Goal: Book appointment/travel/reservation

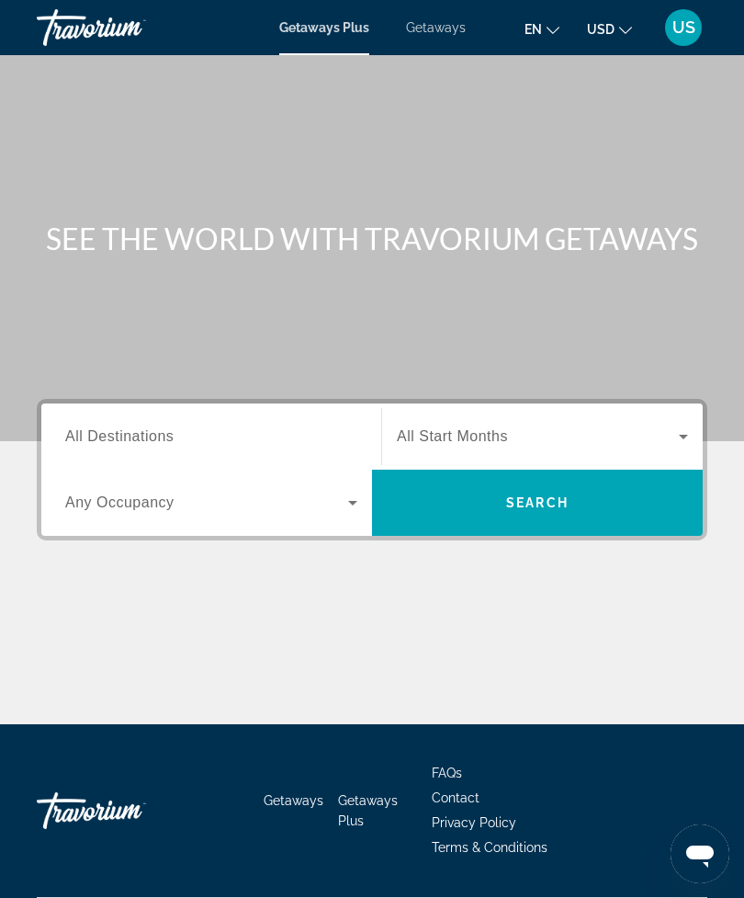
click at [290, 437] on input "Destination All Destinations" at bounding box center [211, 437] width 292 height 22
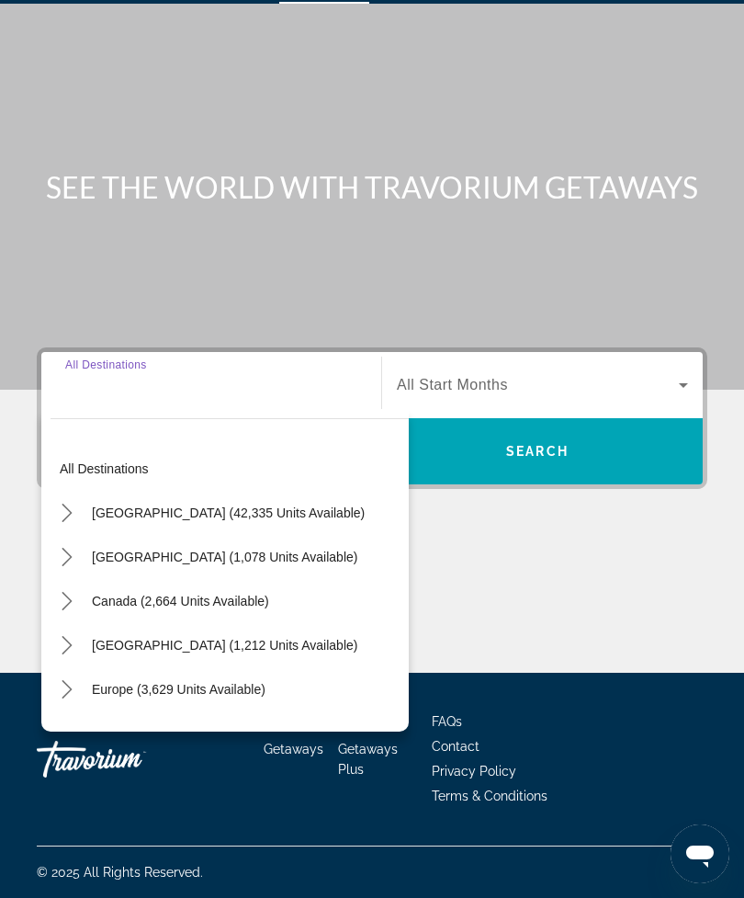
scroll to position [59, 0]
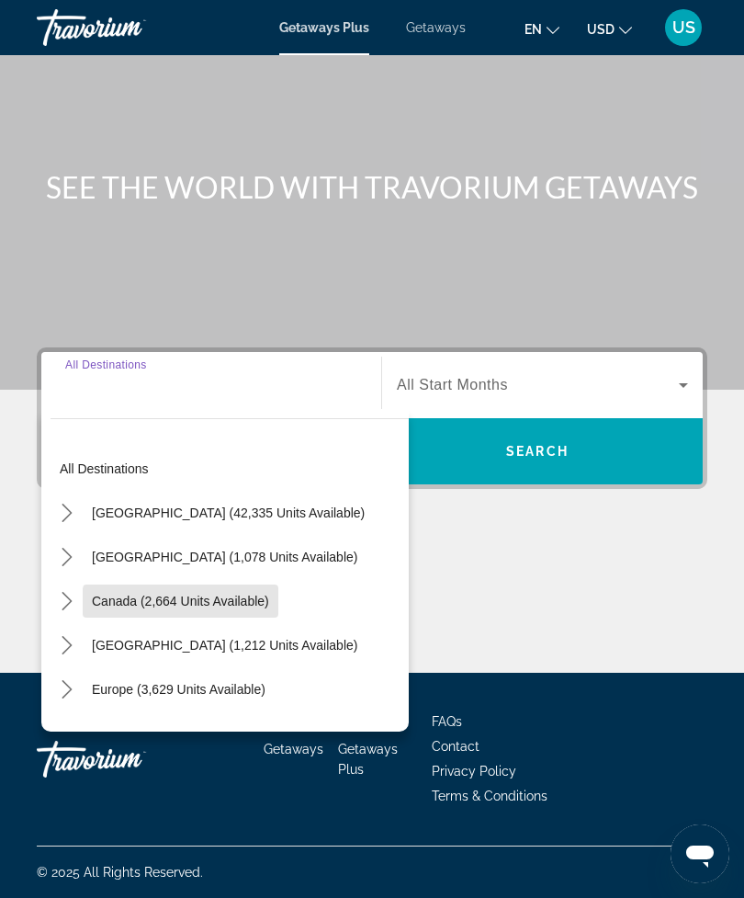
click at [227, 604] on span "Select destination: Canada (2,664 units available)" at bounding box center [181, 601] width 196 height 44
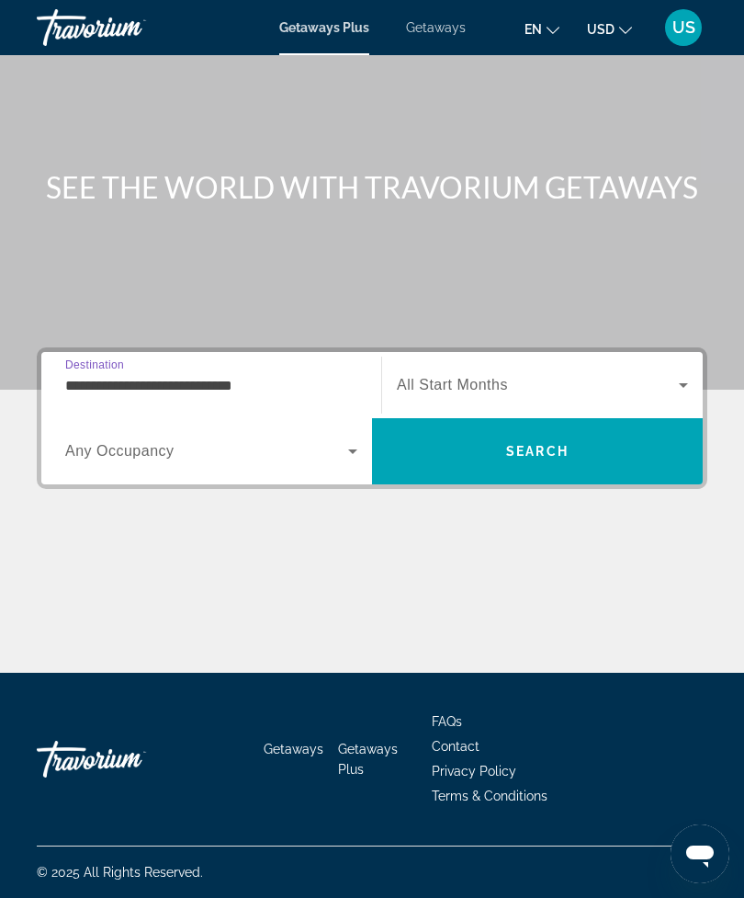
click at [284, 375] on input "**********" at bounding box center [211, 386] width 292 height 22
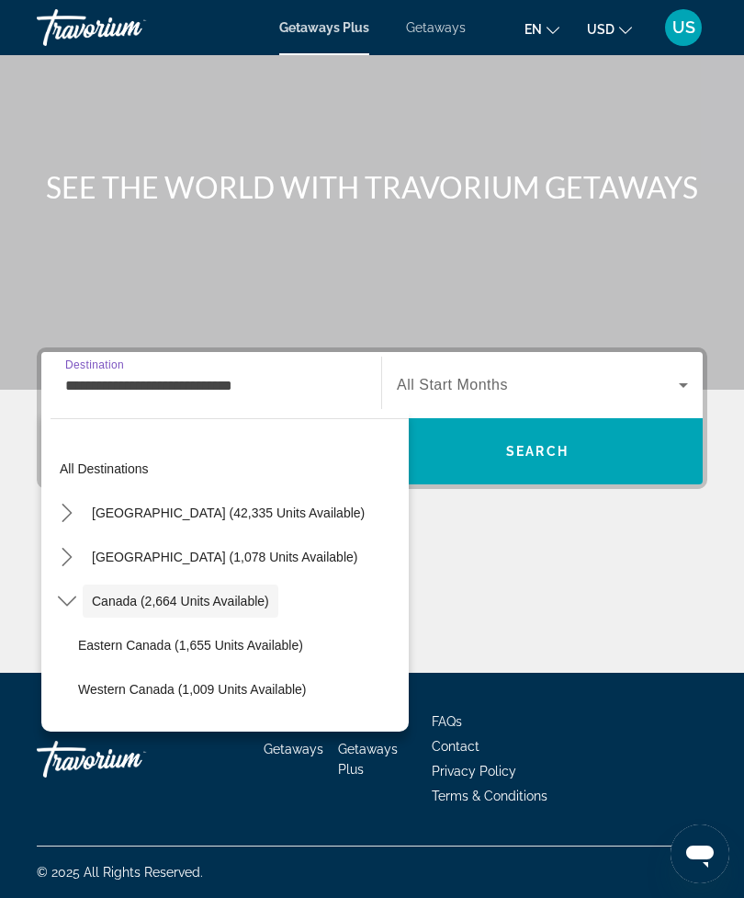
scroll to position [21, 0]
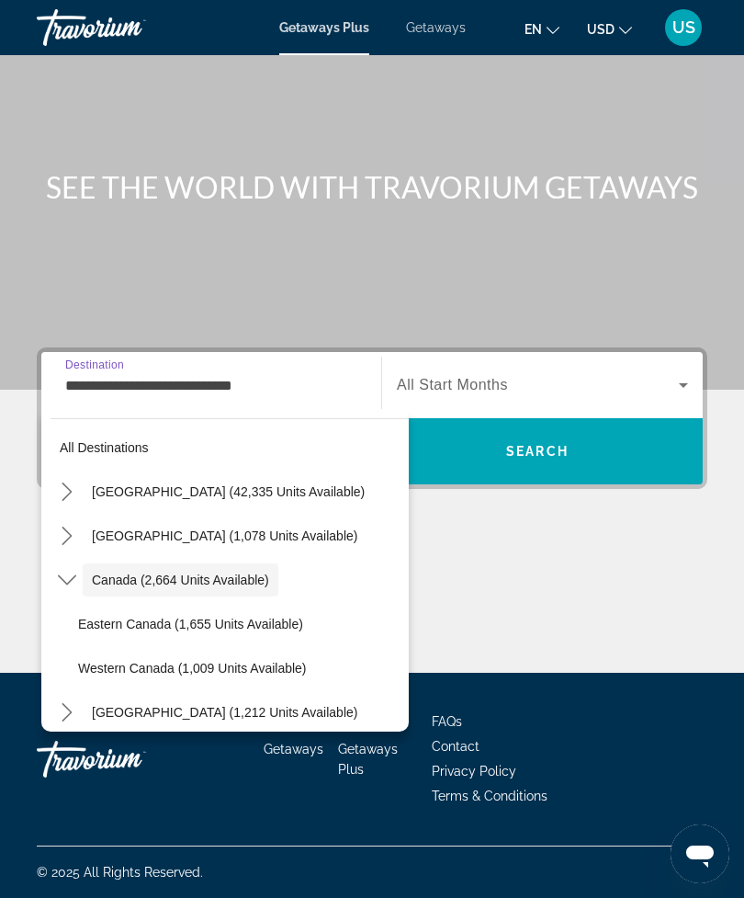
click at [164, 669] on span "Select destination: Western Canada (1,009 units available)" at bounding box center [239, 668] width 340 height 44
type input "**********"
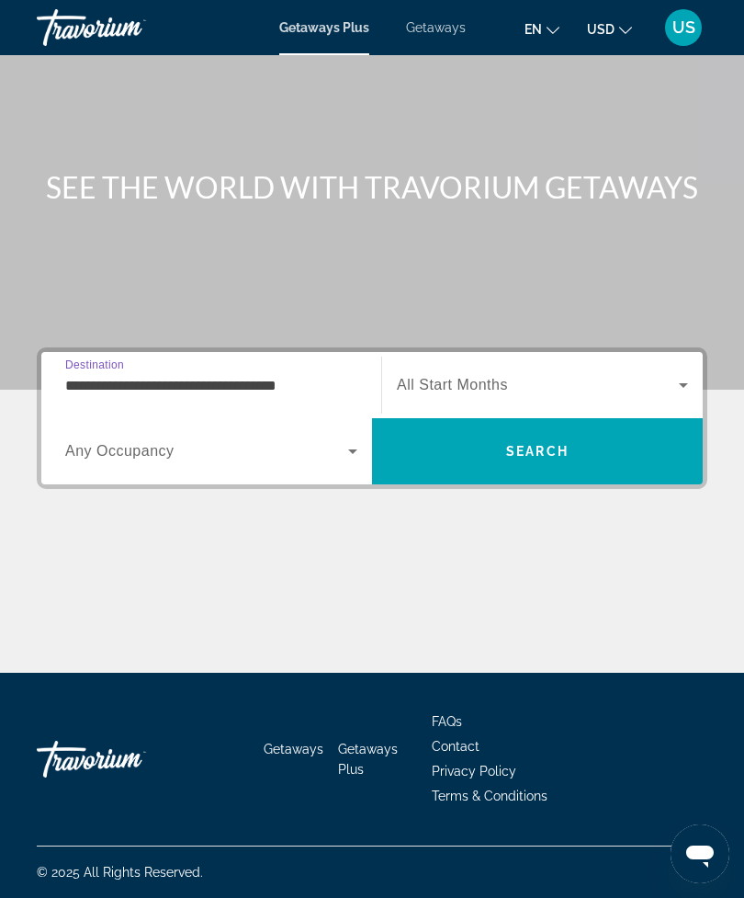
click at [534, 374] on span "Search widget" at bounding box center [538, 385] width 282 height 22
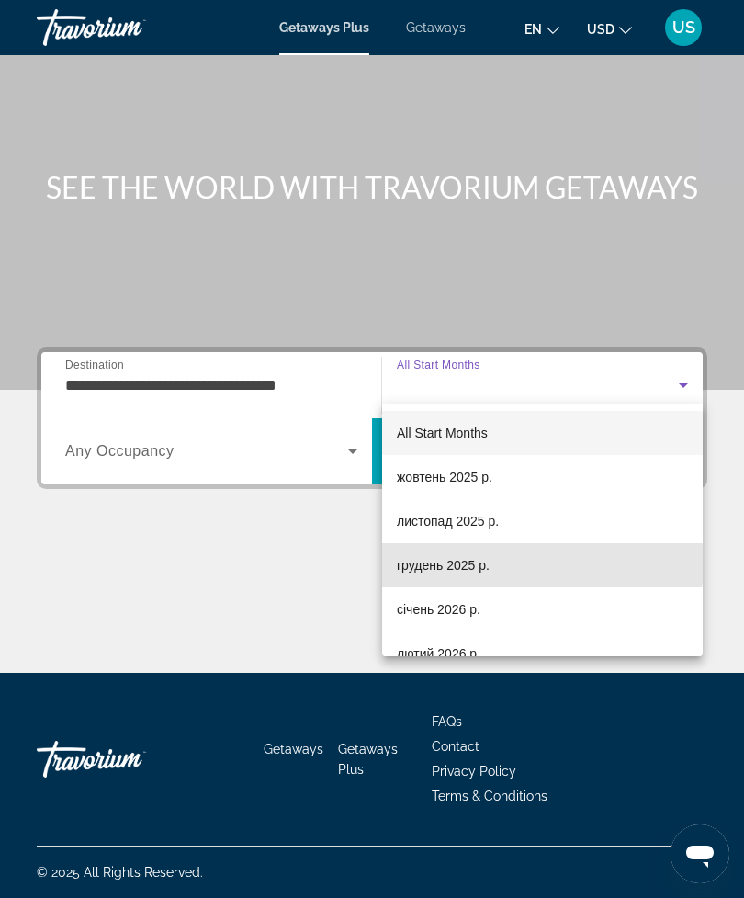
click at [503, 565] on mat-option "грудень 2025 р." at bounding box center [542, 565] width 321 height 44
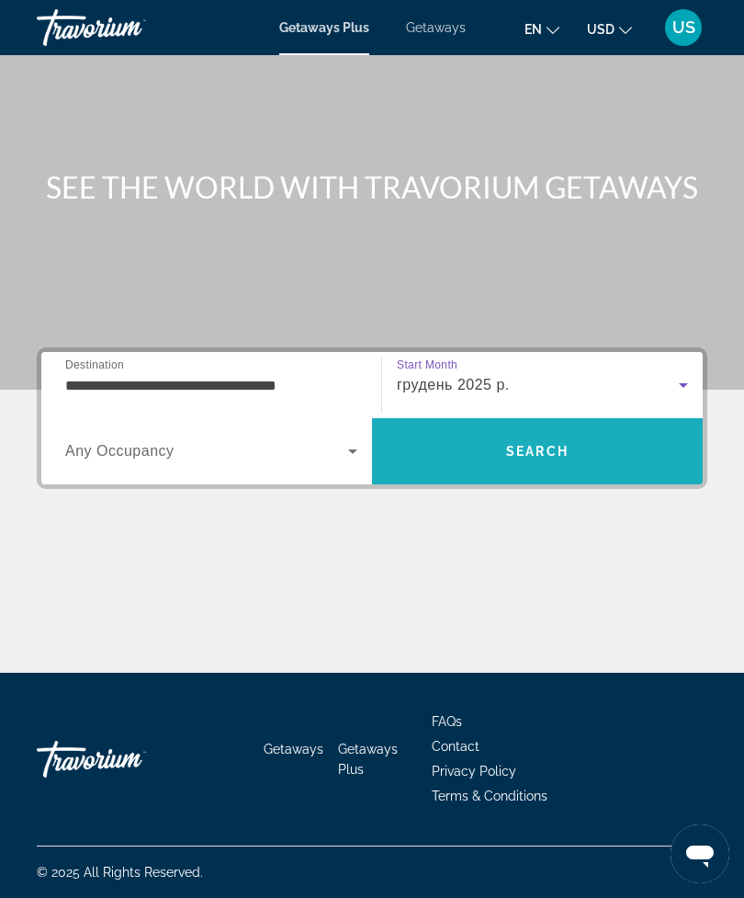
click at [454, 444] on span "Search" at bounding box center [537, 451] width 331 height 44
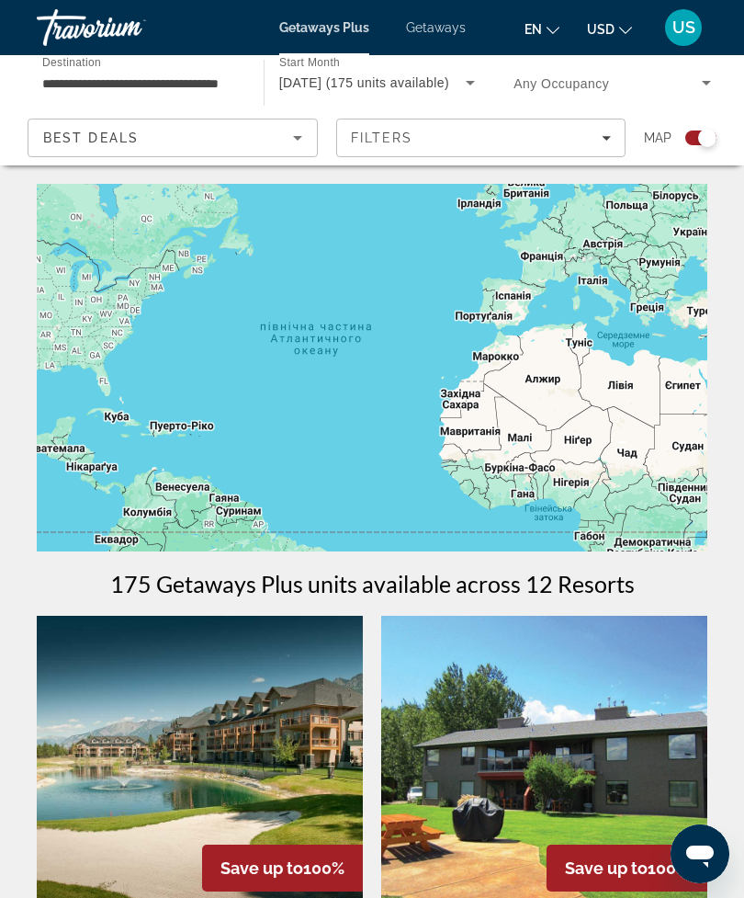
click at [613, 93] on span "Search widget" at bounding box center [608, 83] width 188 height 22
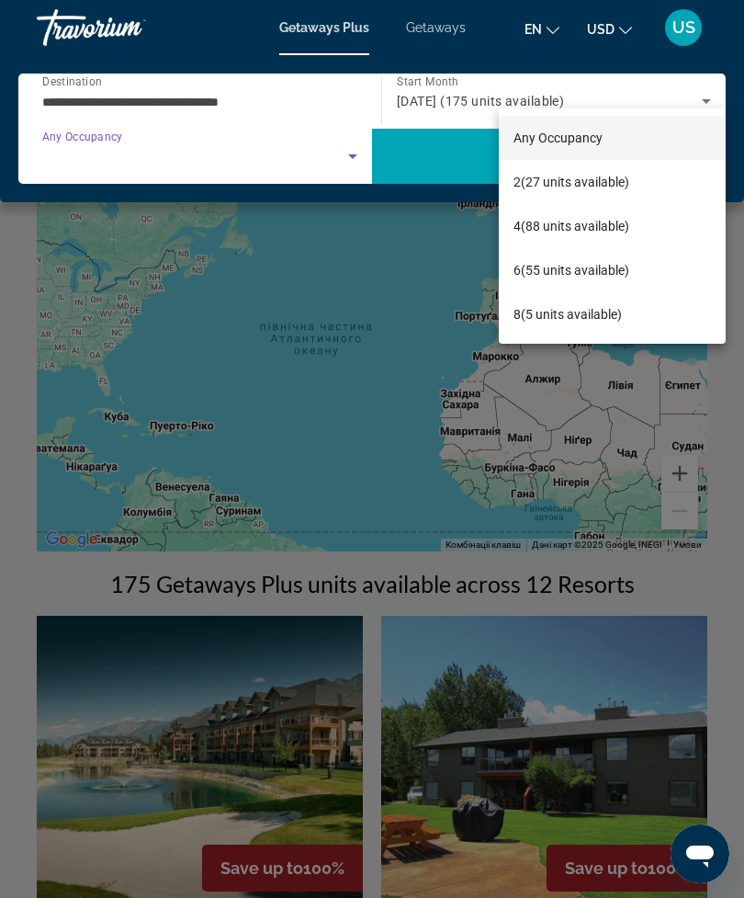
click at [626, 83] on div at bounding box center [372, 449] width 744 height 898
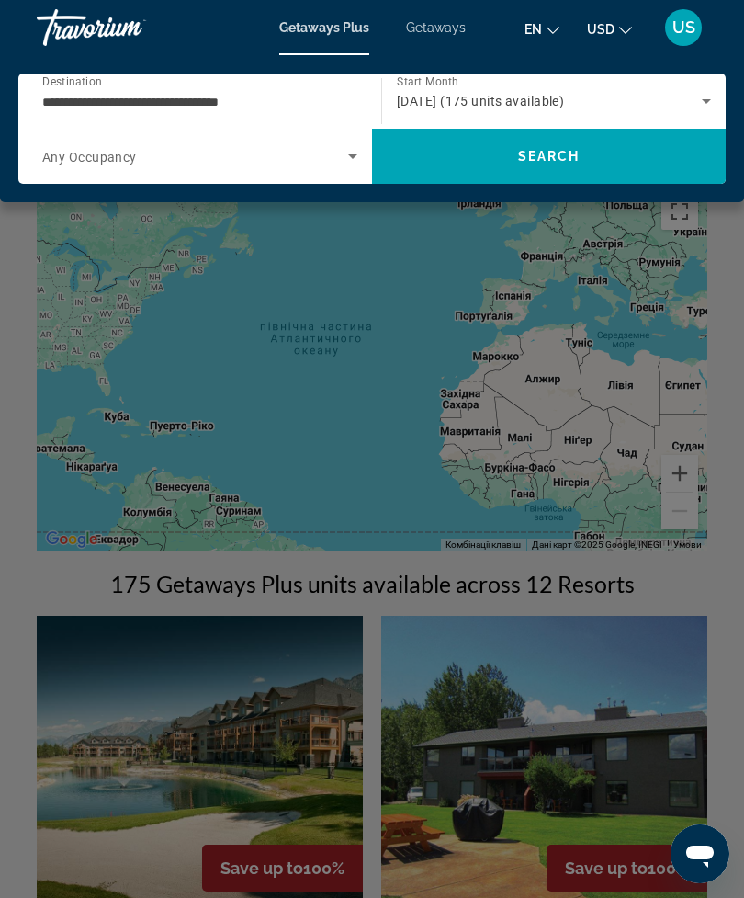
click at [627, 91] on div "[DATE] (175 units available)" at bounding box center [549, 101] width 305 height 22
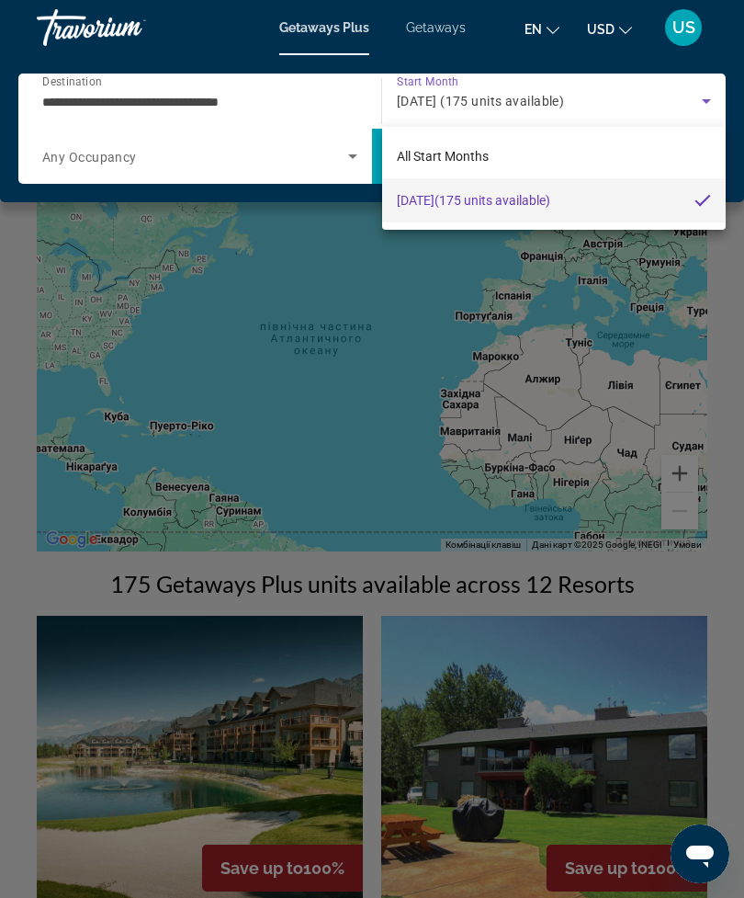
click at [597, 68] on div at bounding box center [372, 449] width 744 height 898
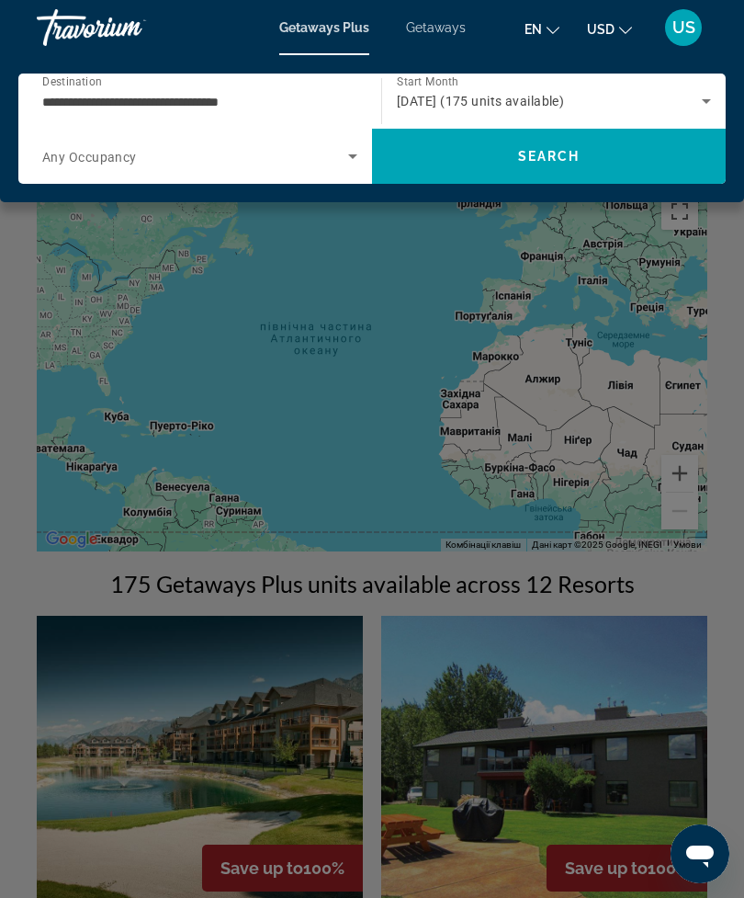
click at [614, 85] on div "[DATE] (175 units available)" at bounding box center [554, 100] width 314 height 51
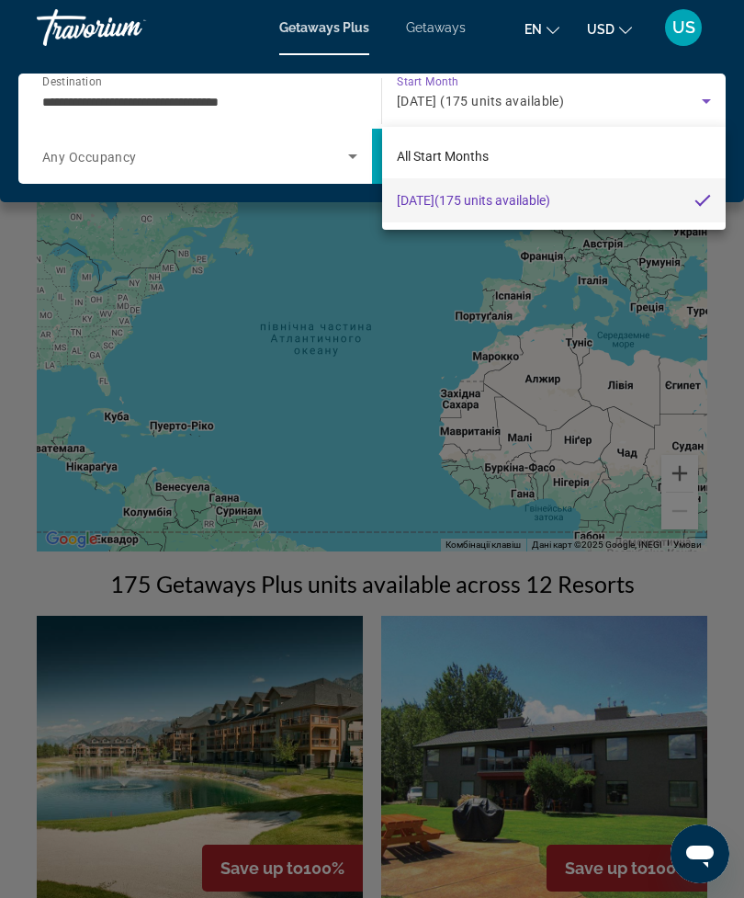
click at [609, 81] on div at bounding box center [372, 449] width 744 height 898
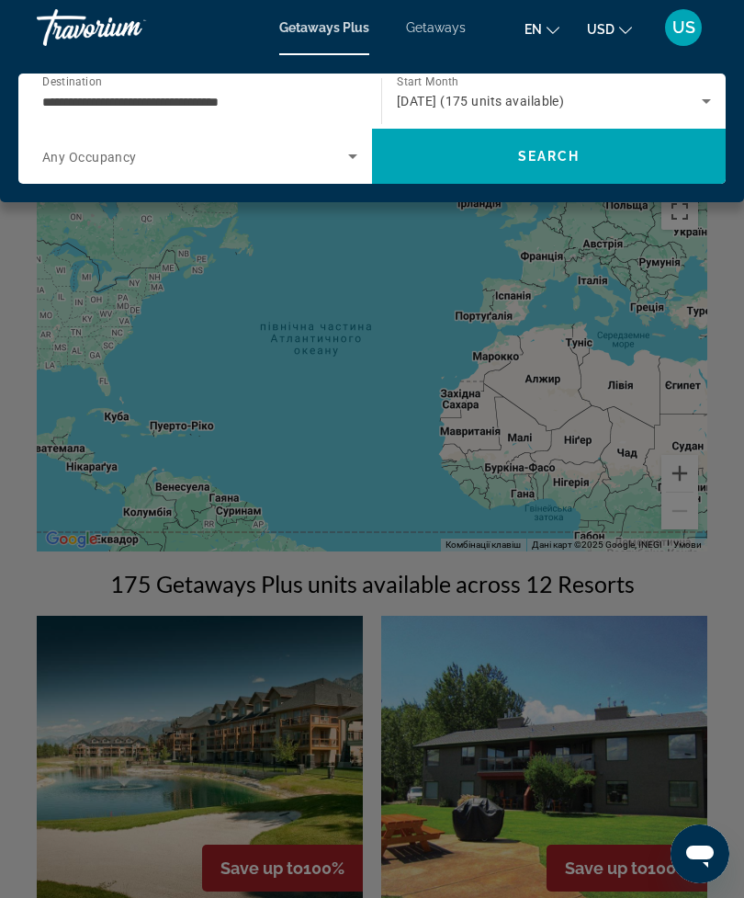
click at [627, 81] on div "[DATE] (175 units available)" at bounding box center [554, 100] width 314 height 51
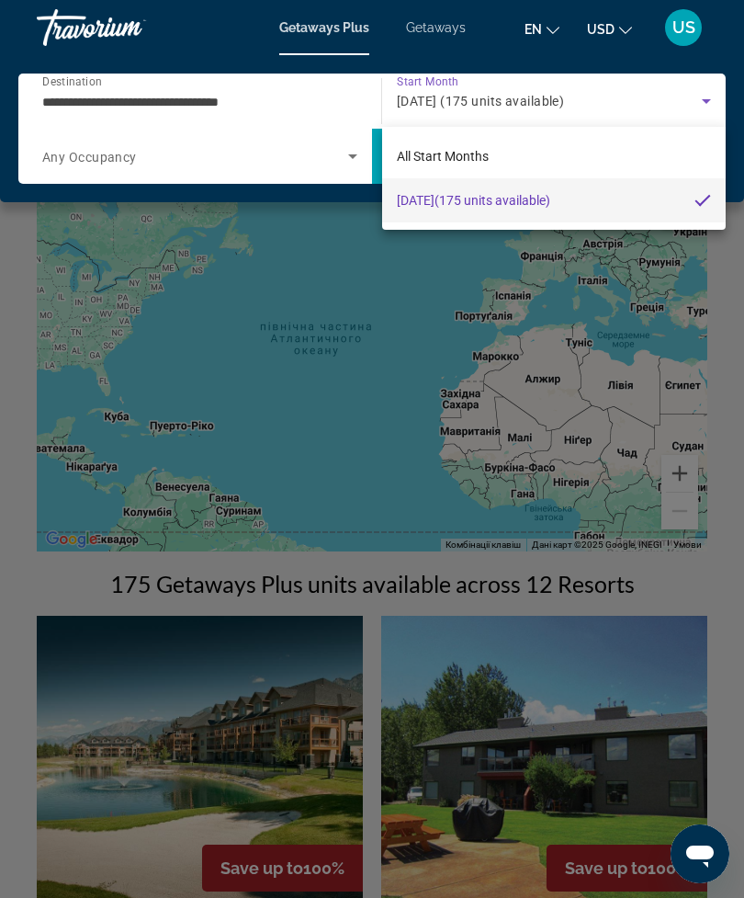
click at [614, 90] on div at bounding box center [372, 449] width 744 height 898
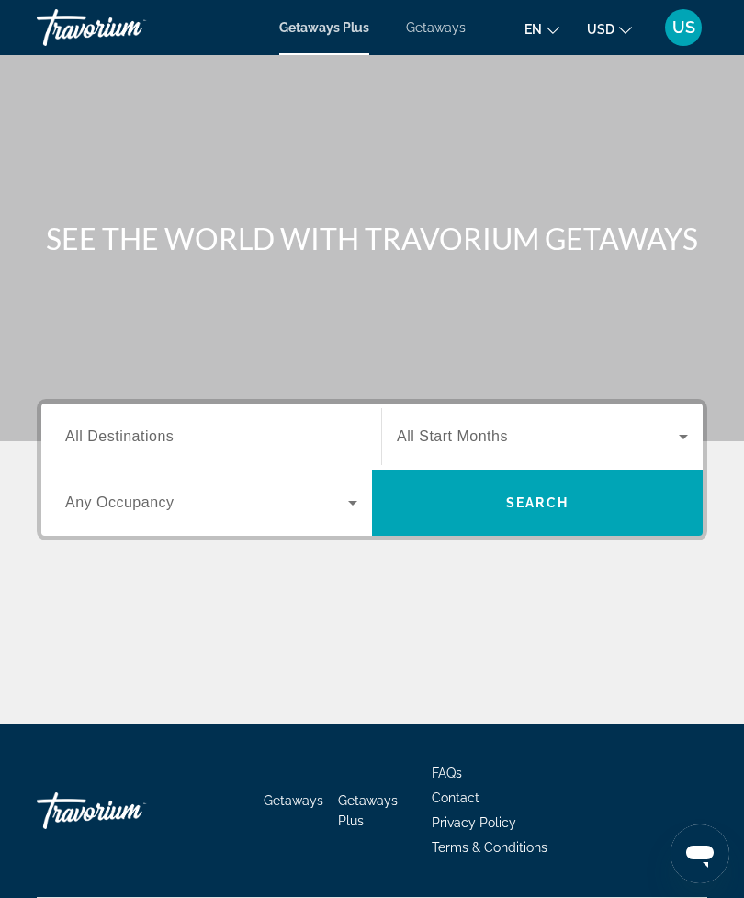
click at [297, 434] on input "Destination All Destinations" at bounding box center [211, 437] width 292 height 22
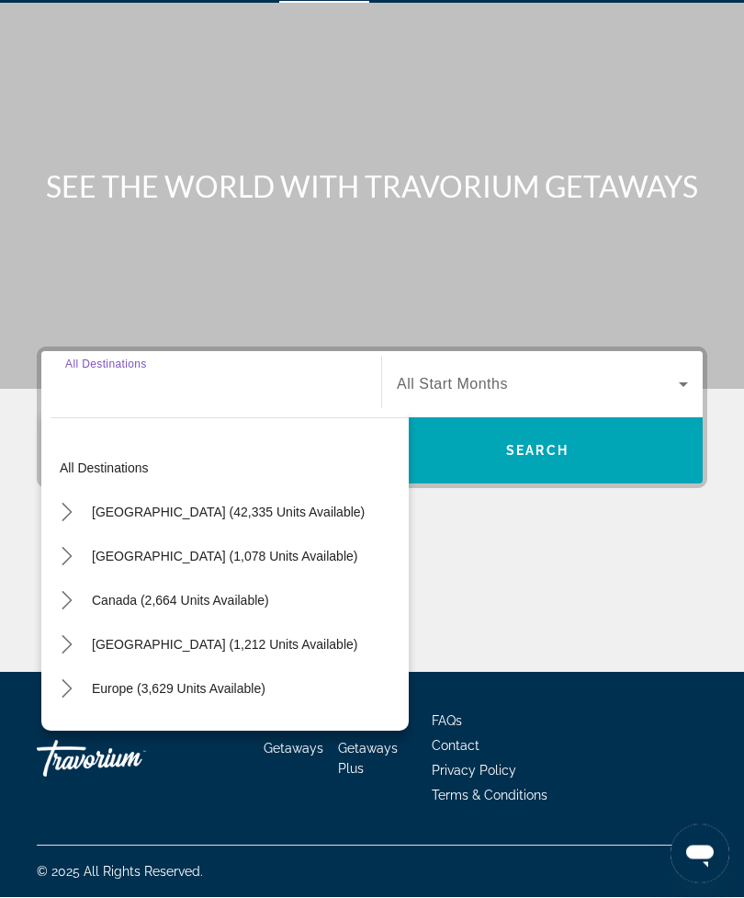
scroll to position [59, 0]
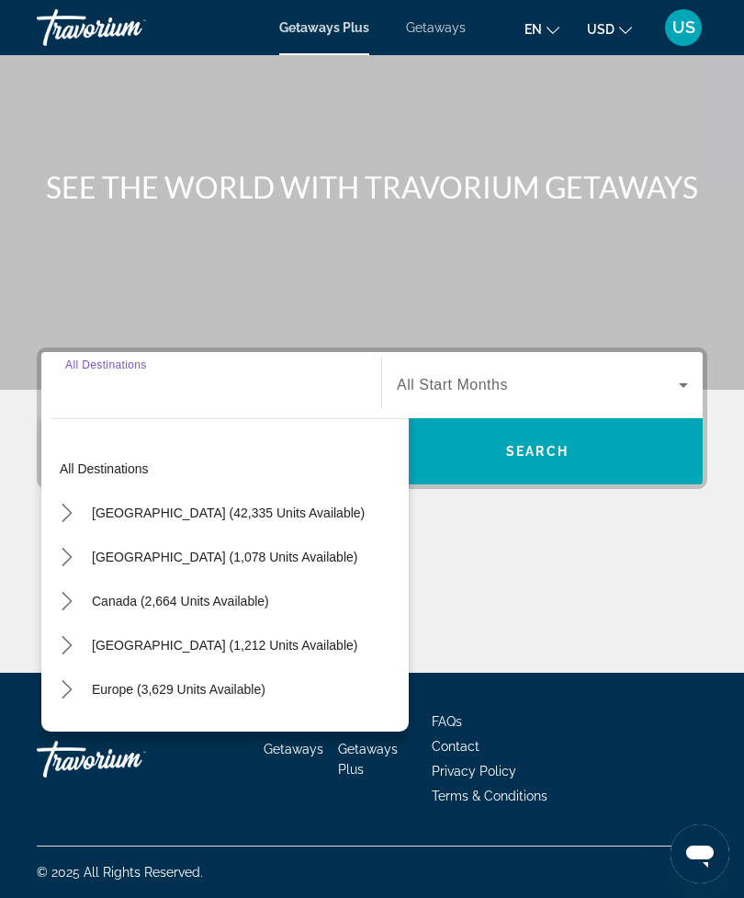
click at [60, 600] on icon "Toggle Canada (2,664 units available) submenu" at bounding box center [67, 601] width 18 height 18
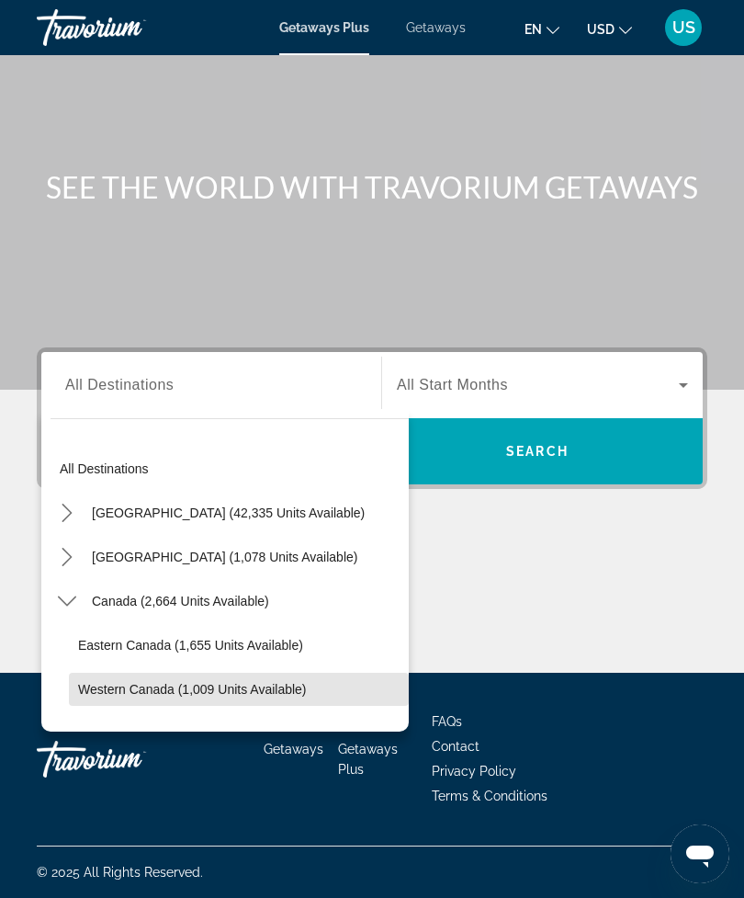
click at [89, 682] on span "Western Canada (1,009 units available)" at bounding box center [192, 689] width 229 height 15
type input "**********"
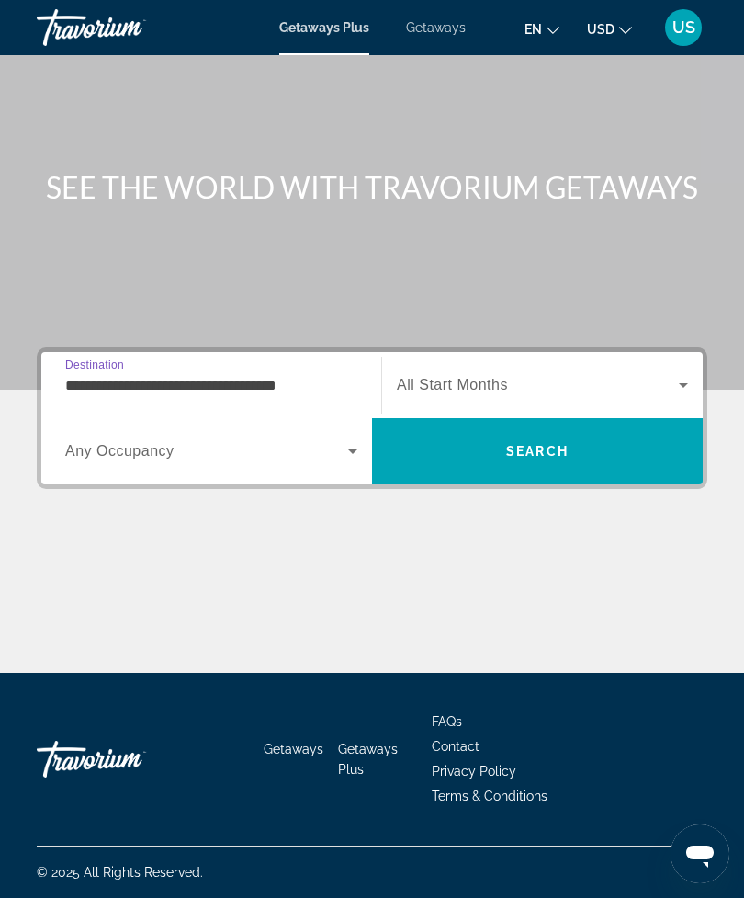
click at [455, 377] on span "All Start Months" at bounding box center [452, 385] width 111 height 16
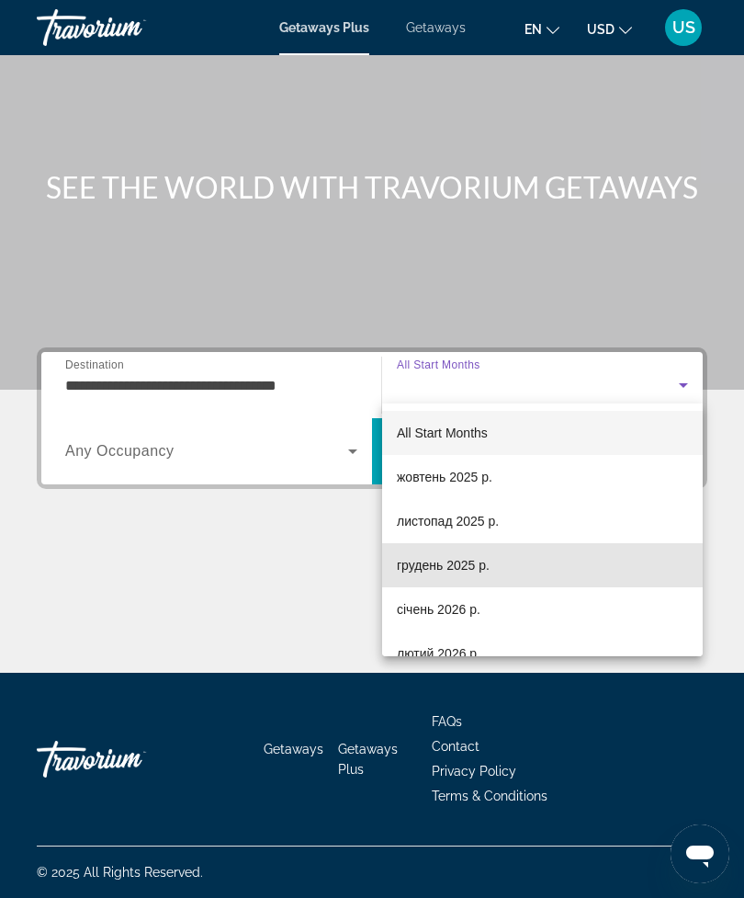
click at [476, 552] on mat-option "грудень 2025 р." at bounding box center [542, 565] width 321 height 44
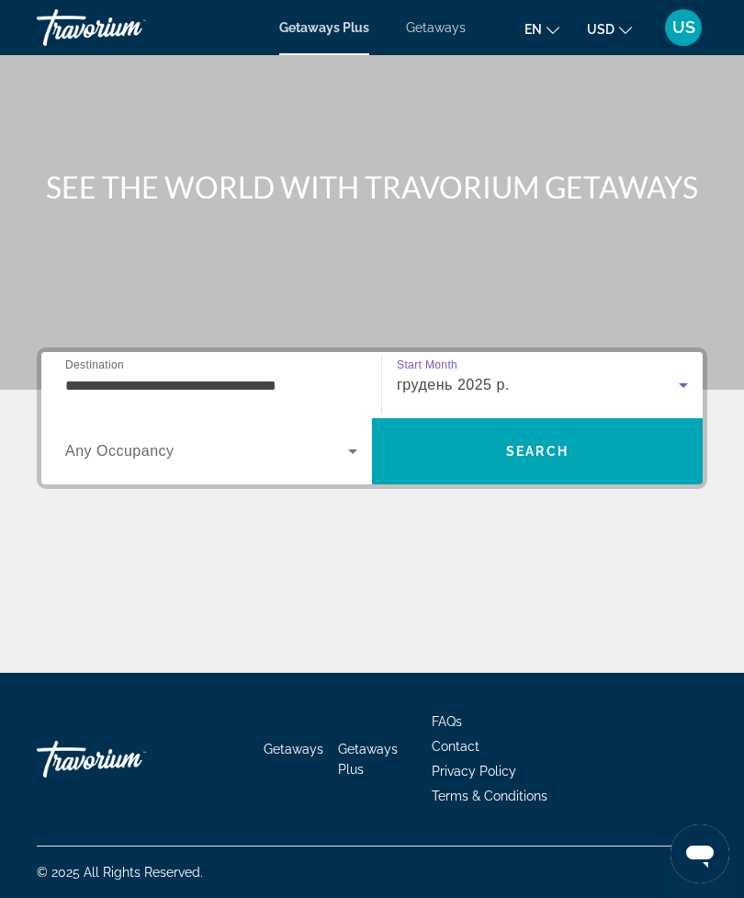
click at [503, 436] on span "Search" at bounding box center [537, 451] width 331 height 44
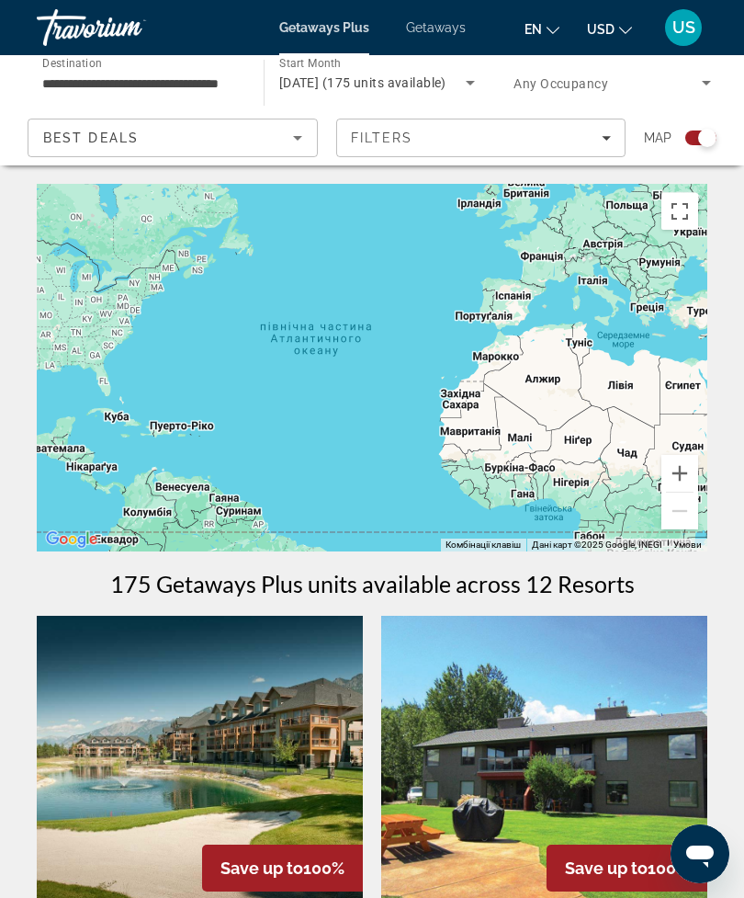
click at [696, 198] on button "Перемкнути повноекранний режим" at bounding box center [680, 211] width 37 height 37
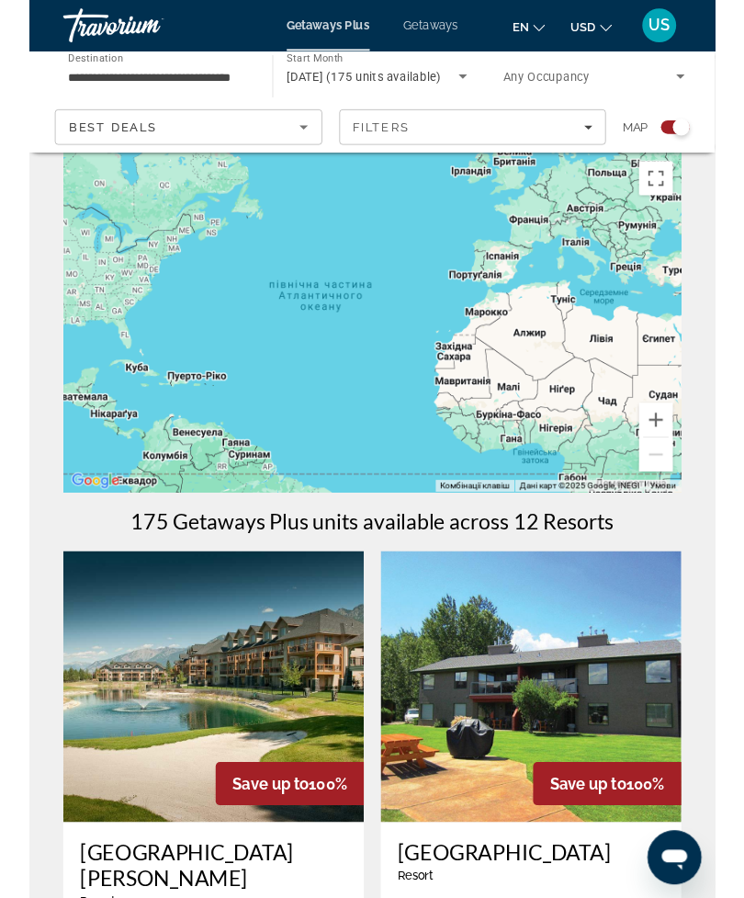
scroll to position [59, 0]
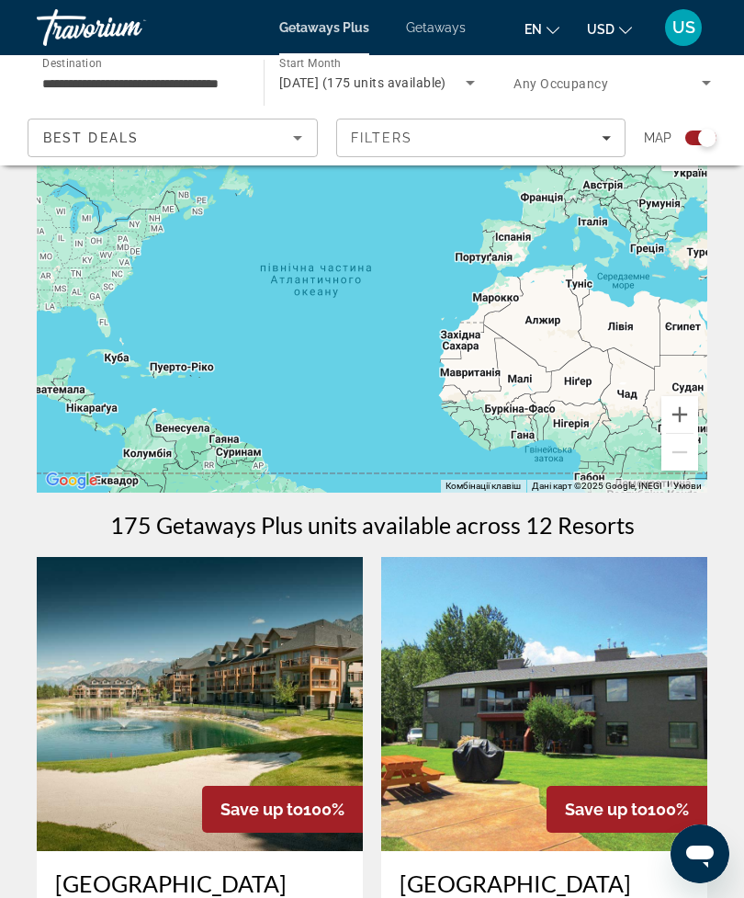
click at [693, 131] on div "Search widget" at bounding box center [700, 137] width 31 height 15
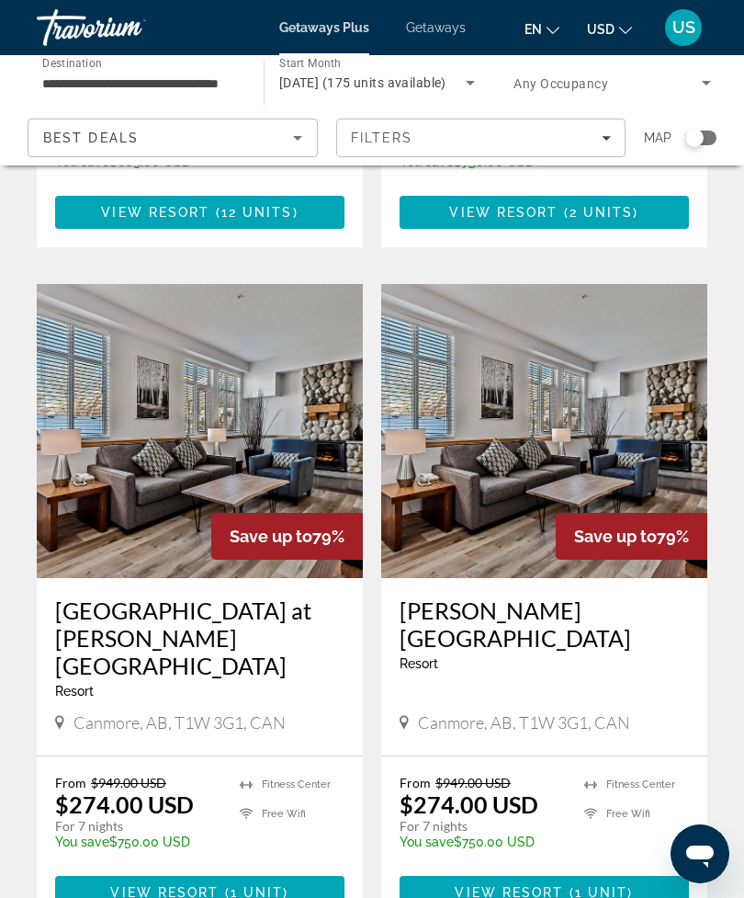
scroll to position [3363, 0]
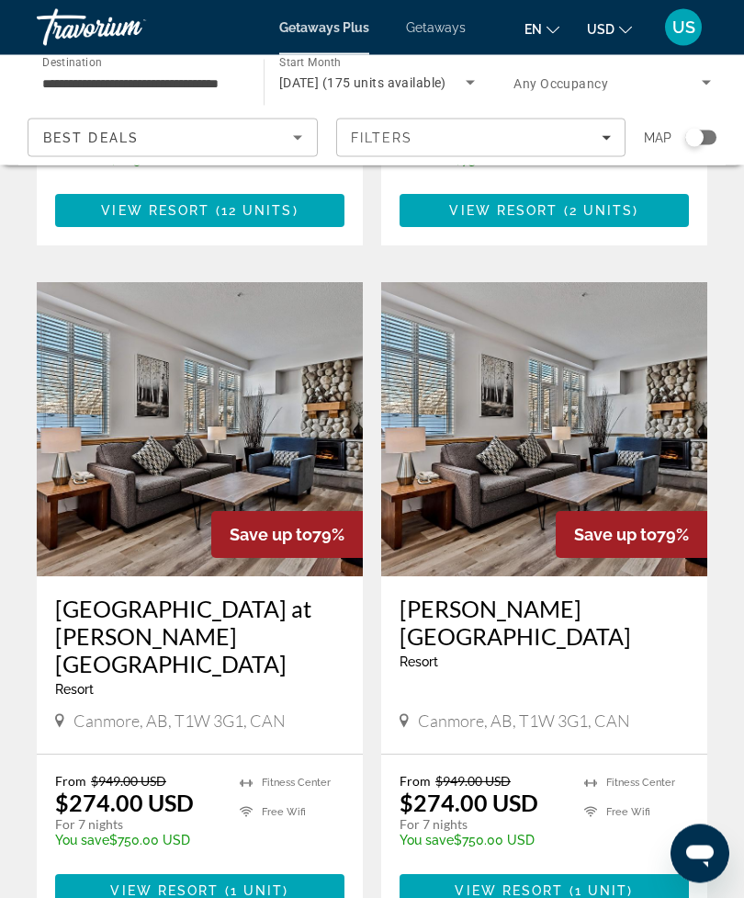
click at [245, 595] on h3 "[GEOGRAPHIC_DATA] at [PERSON_NAME][GEOGRAPHIC_DATA]" at bounding box center [199, 636] width 289 height 83
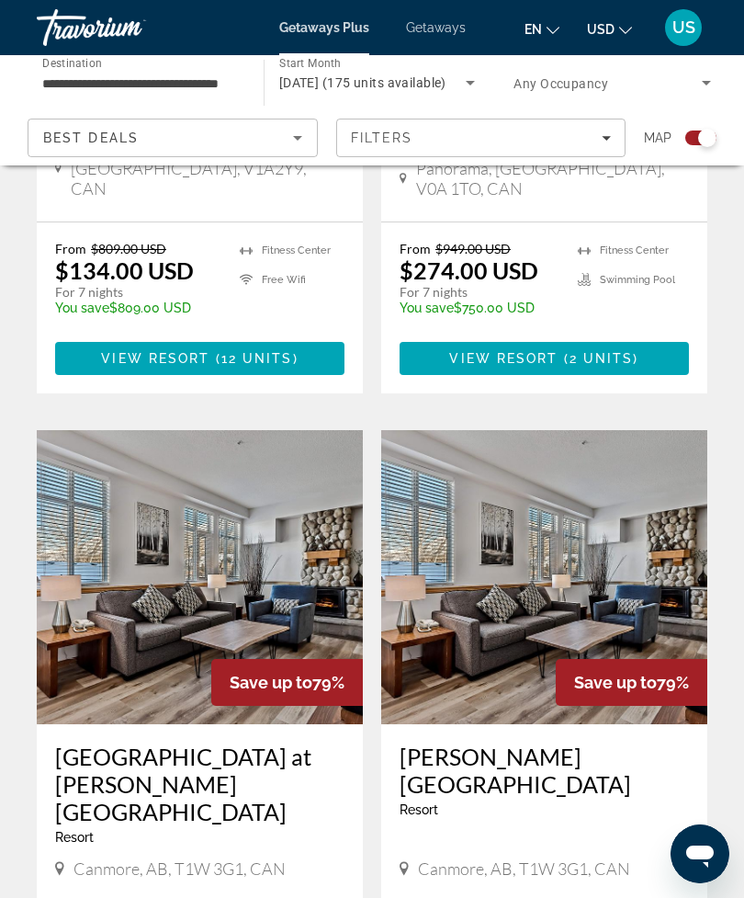
scroll to position [3905, 0]
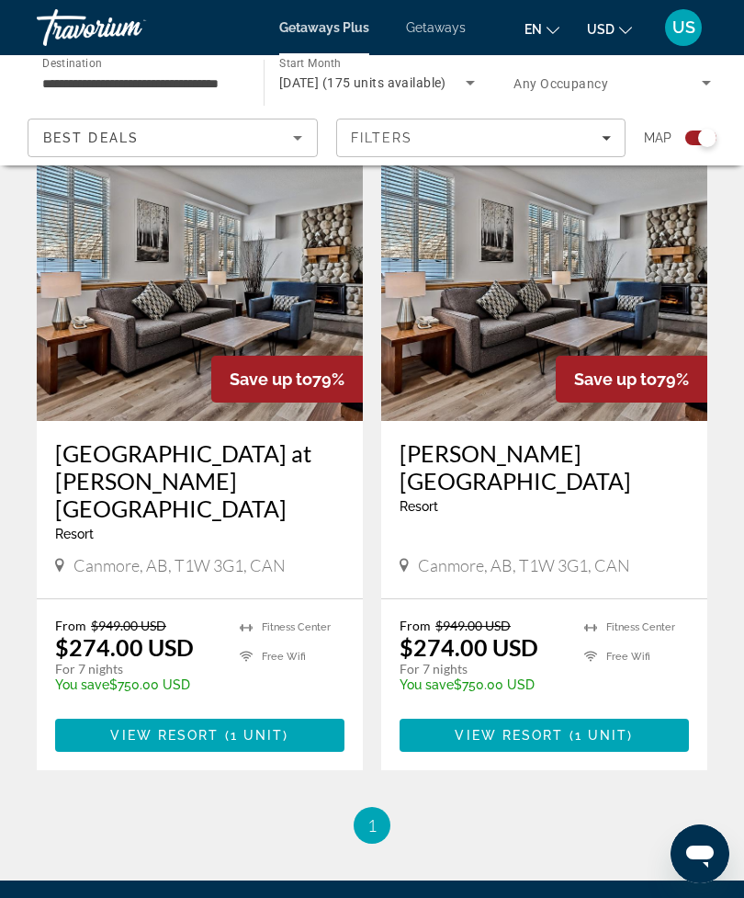
click at [662, 439] on h3 "[PERSON_NAME][GEOGRAPHIC_DATA]" at bounding box center [544, 466] width 289 height 55
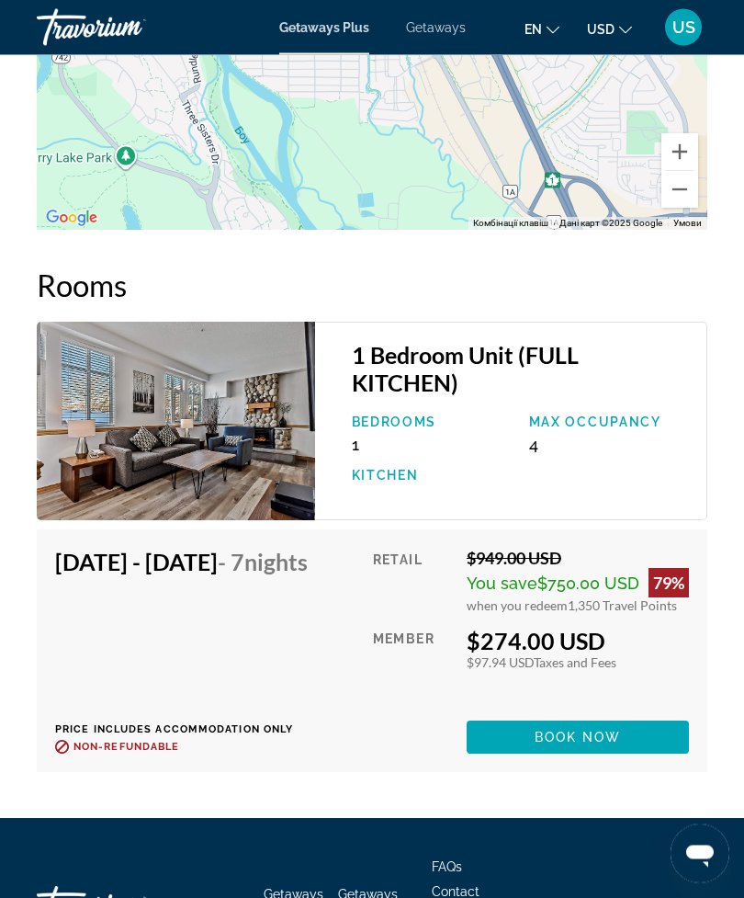
scroll to position [2978, 0]
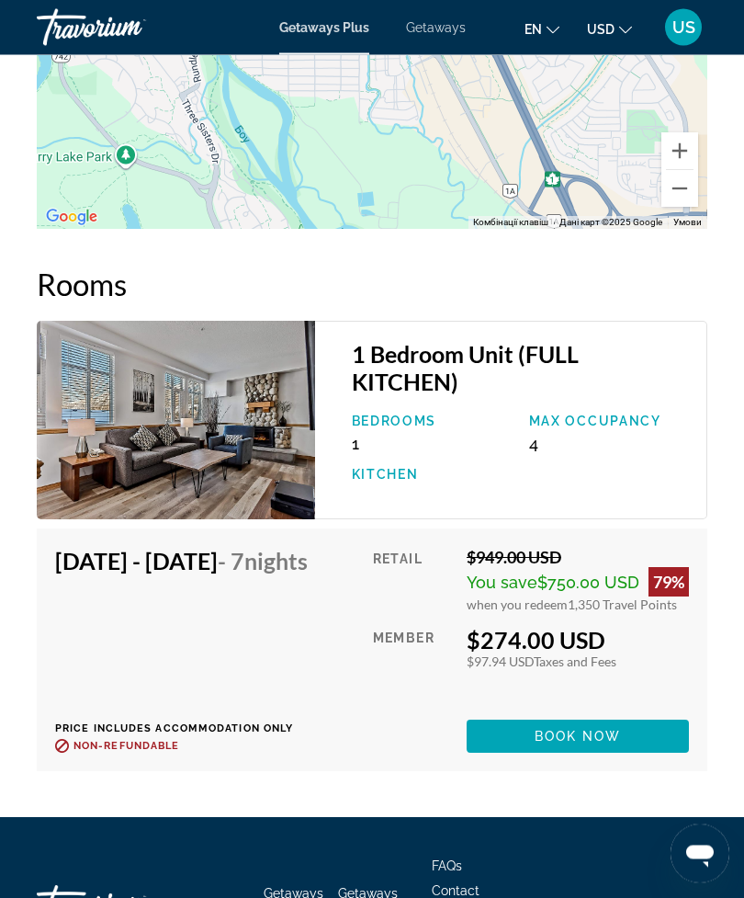
click at [120, 28] on div "Travorium" at bounding box center [129, 28] width 184 height 48
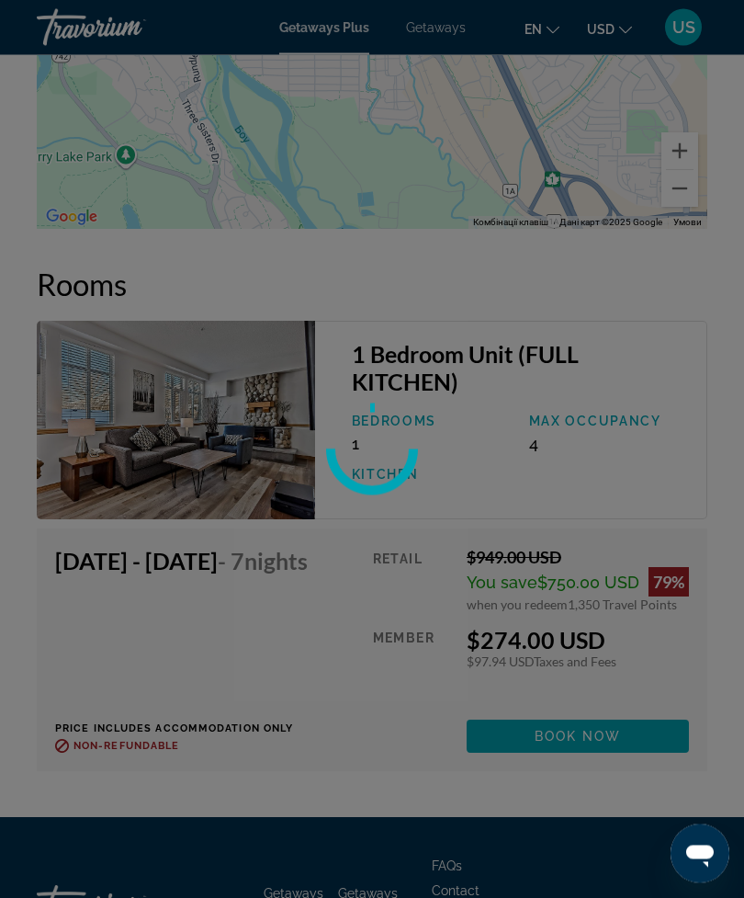
scroll to position [2979, 0]
